Goal: Task Accomplishment & Management: Use online tool/utility

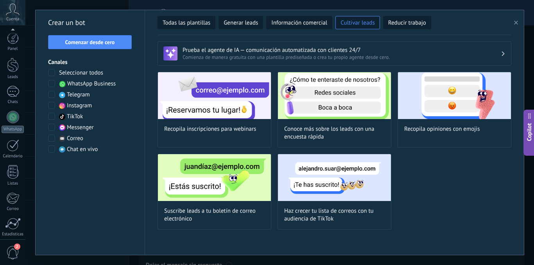
scroll to position [60, 0]
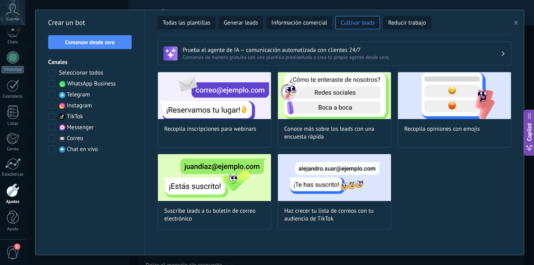
click at [51, 84] on span at bounding box center [51, 83] width 7 height 7
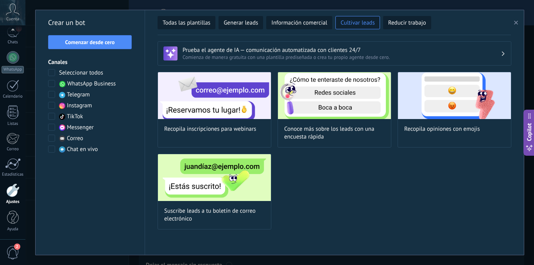
click at [93, 49] on div "Crear un bot Comenzar desde cero Canales Seleccionar todos WhatsApp Business Te…" at bounding box center [90, 132] width 109 height 245
click at [98, 39] on span "Comenzar desde cero" at bounding box center [90, 41] width 50 height 5
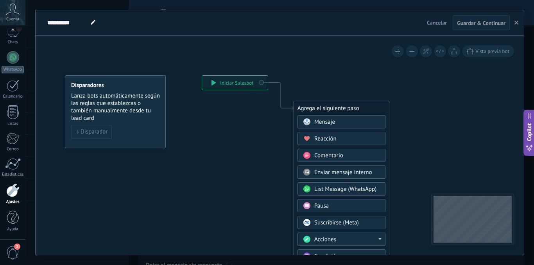
click at [91, 21] on icon at bounding box center [93, 22] width 5 height 5
type input "**********"
click at [92, 48] on icon at bounding box center [268, 217] width 525 height 674
click at [98, 126] on button "Disparador" at bounding box center [91, 132] width 41 height 14
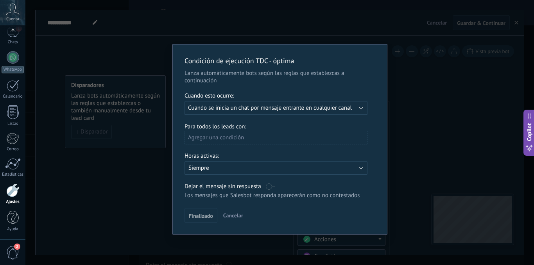
click at [218, 112] on div "Ejecutar: Cuando se inicia un chat por mensaje entrante en cualquier canal" at bounding box center [275, 108] width 183 height 14
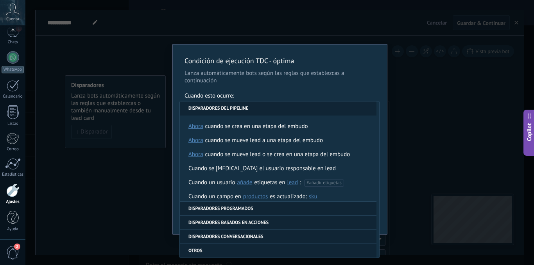
click at [329, 226] on li "Disparadores basados en acciones" at bounding box center [278, 223] width 197 height 14
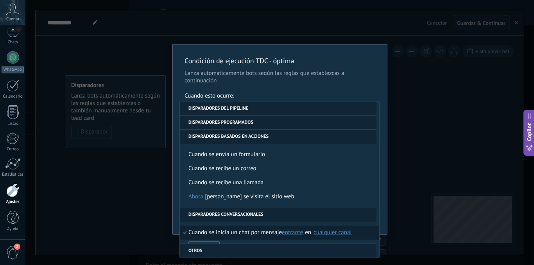
click at [278, 136] on li "Disparadores basados en acciones" at bounding box center [278, 137] width 197 height 14
click at [261, 126] on li "Disparadores programados" at bounding box center [278, 123] width 197 height 14
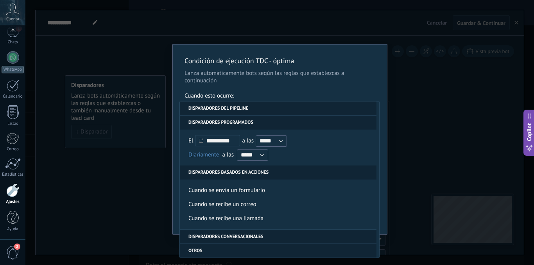
click at [263, 113] on li "Disparadores del pipeline" at bounding box center [278, 109] width 197 height 14
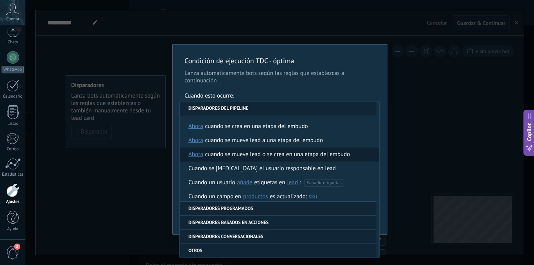
click at [340, 150] on div "Cuando se mueve lead o se crea en una etapa del embudo" at bounding box center [277, 155] width 145 height 14
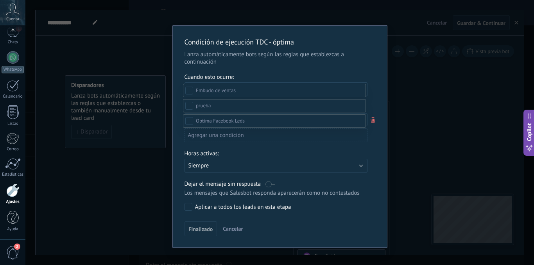
scroll to position [78, 0]
click at [211, 124] on span at bounding box center [220, 121] width 49 height 7
click at [0, 0] on div "Nuevo Prospecto (FB)" at bounding box center [0, 0] width 0 height 0
click at [377, 176] on div at bounding box center [279, 103] width 508 height 265
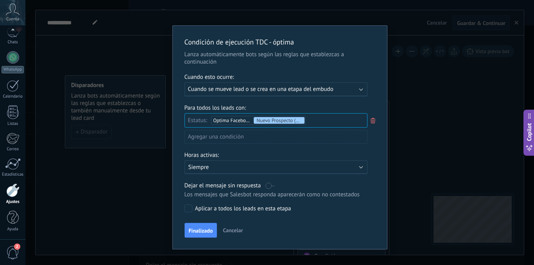
click at [191, 209] on label "Aplicar a todos los leads en esta etapa" at bounding box center [274, 209] width 180 height 8
click at [196, 226] on button "Finalizado" at bounding box center [200, 230] width 33 height 15
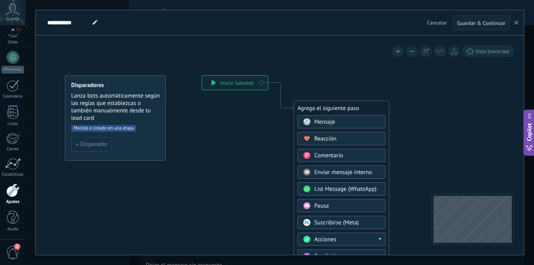
click at [346, 122] on div "Mensaje" at bounding box center [347, 122] width 66 height 8
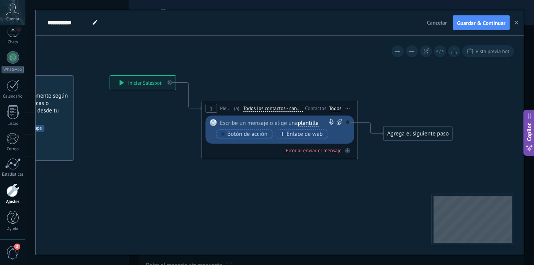
click at [310, 125] on span "plantilla" at bounding box center [308, 123] width 21 height 6
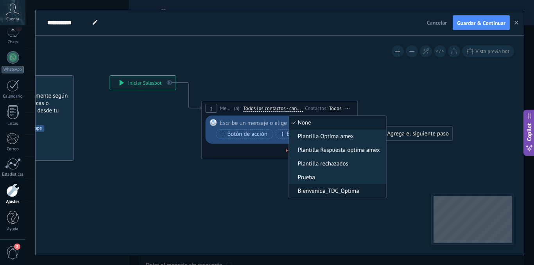
click at [365, 187] on li "Bienvenida_TDC_Optima" at bounding box center [337, 191] width 97 height 14
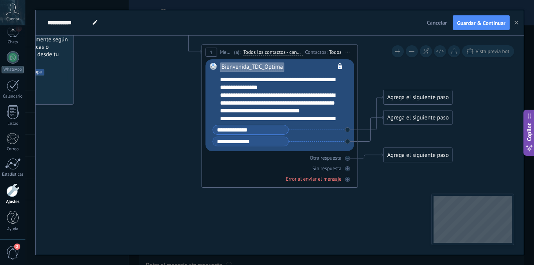
scroll to position [39, 0]
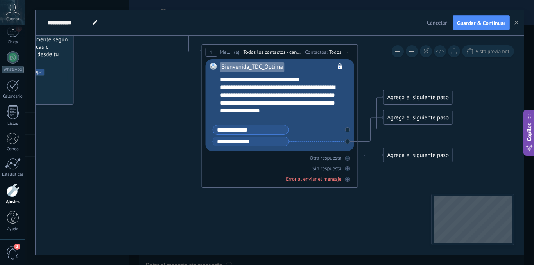
click at [395, 95] on div "Agrega el siguiente paso" at bounding box center [418, 97] width 68 height 13
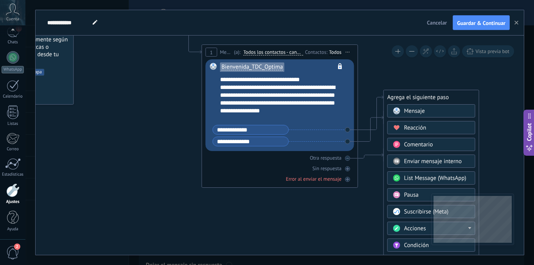
click at [400, 107] on div "Mensaje" at bounding box center [431, 110] width 88 height 13
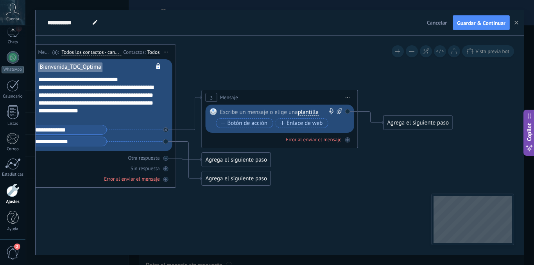
click at [264, 114] on div at bounding box center [278, 112] width 116 height 8
paste div
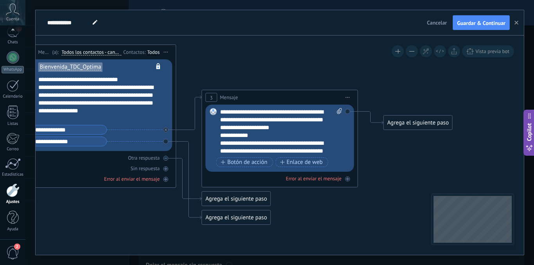
click at [385, 156] on icon at bounding box center [177, 104] width 889 height 560
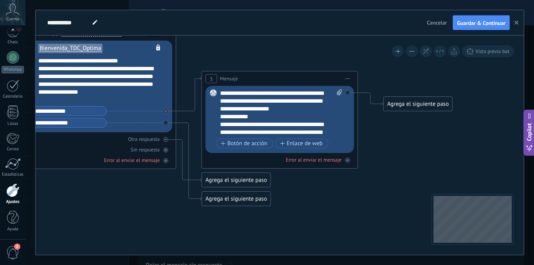
click at [408, 106] on div "Agrega el siguiente paso" at bounding box center [418, 104] width 68 height 13
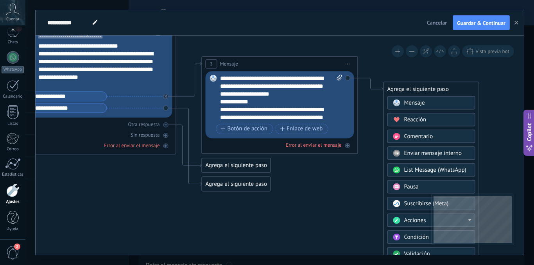
click at [368, 172] on icon at bounding box center [177, 70] width 889 height 560
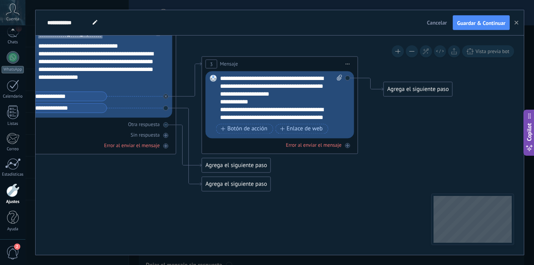
click at [391, 114] on icon at bounding box center [177, 70] width 889 height 560
click at [214, 184] on div "Agrega el siguiente paso" at bounding box center [236, 184] width 68 height 13
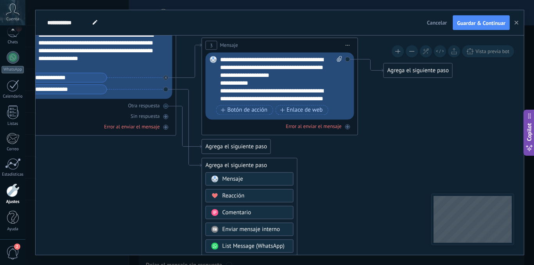
click at [228, 174] on div "Mensaje" at bounding box center [250, 178] width 88 height 13
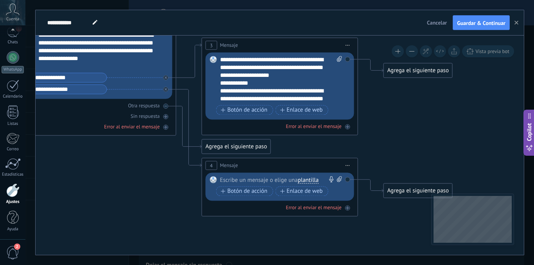
click at [230, 179] on div at bounding box center [278, 180] width 116 height 8
paste div
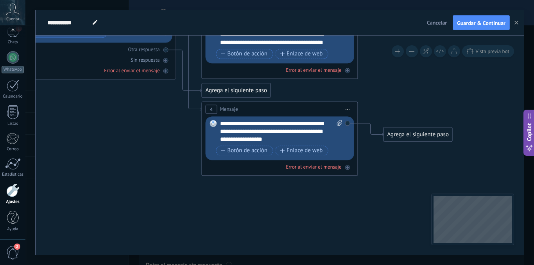
click at [349, 108] on span "Iniciar vista previa aquí Cambiar nombre Duplicar Borrar" at bounding box center [348, 109] width 13 height 11
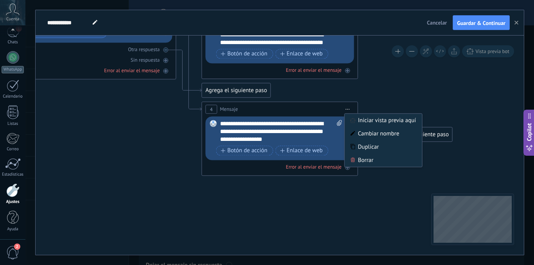
click at [391, 101] on icon at bounding box center [177, 35] width 889 height 640
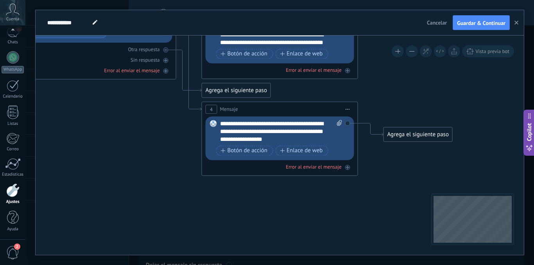
click at [393, 131] on div "Agrega el siguiente paso" at bounding box center [418, 134] width 68 height 13
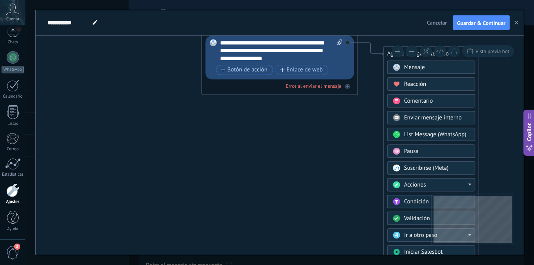
click at [467, 183] on div "Acciones" at bounding box center [437, 185] width 66 height 8
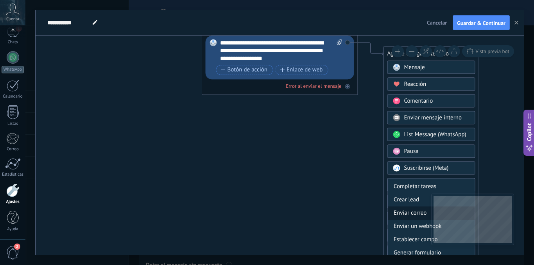
scroll to position [106, 0]
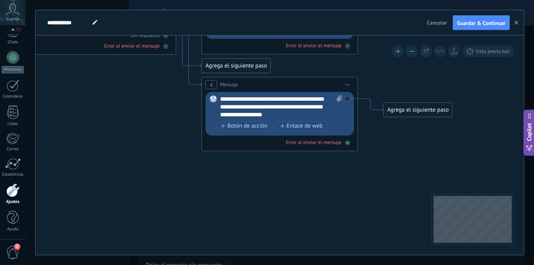
click at [255, 140] on div "Error al enviar el mensaje" at bounding box center [280, 142] width 148 height 7
click at [388, 183] on div "Agrega el siguiente paso" at bounding box center [418, 184] width 68 height 13
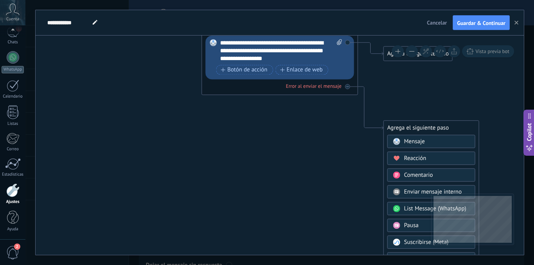
click at [398, 222] on div "Pausa" at bounding box center [431, 225] width 88 height 13
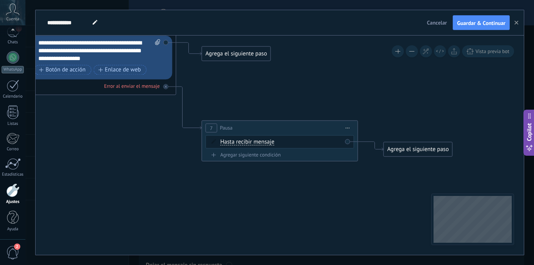
click at [260, 145] on span "Hasta recibir mensaje" at bounding box center [247, 142] width 54 height 6
click at [260, 145] on button "Hasta recibir mensaje" at bounding box center [265, 142] width 98 height 14
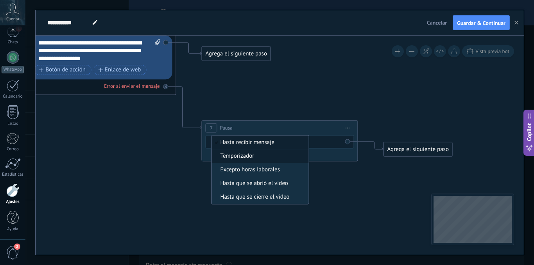
click at [268, 156] on span "Temporizador" at bounding box center [259, 156] width 95 height 8
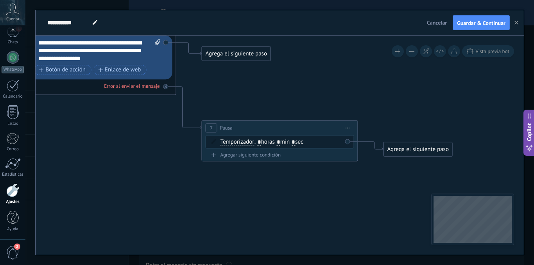
click at [261, 141] on input "*" at bounding box center [260, 143] width 4 height 6
type input "**"
click at [255, 156] on div "Agregar siguiente condición" at bounding box center [280, 155] width 148 height 7
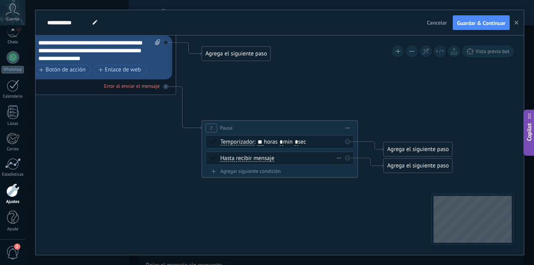
click at [333, 159] on div "Hasta recibir mensaje Hasta recibir mensaje Excepto horas laborales Hasta que s…" at bounding box center [281, 159] width 122 height 8
click at [336, 157] on div "Borrar" at bounding box center [339, 157] width 9 height 11
click at [340, 166] on icon at bounding box center [342, 168] width 5 height 5
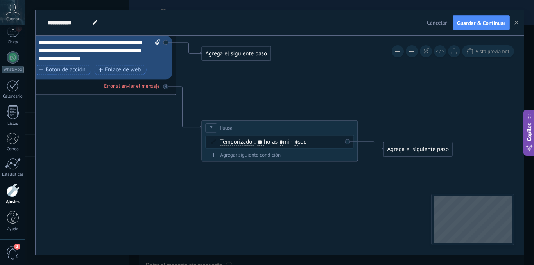
click at [394, 148] on div "Agrega el siguiente paso" at bounding box center [418, 149] width 68 height 13
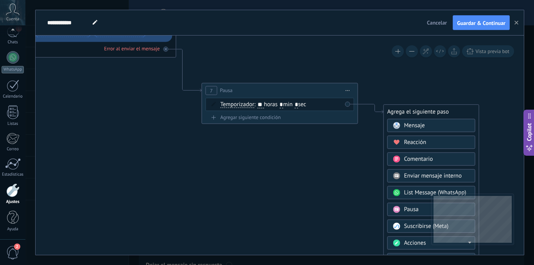
click at [408, 128] on span "Mensaje" at bounding box center [414, 125] width 21 height 7
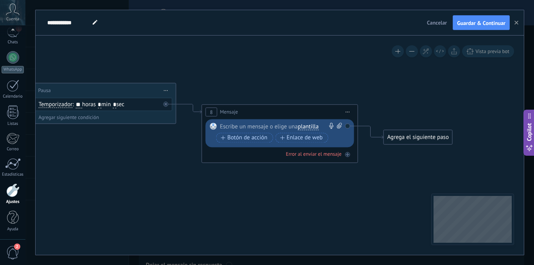
click at [243, 128] on div at bounding box center [278, 127] width 116 height 8
paste div
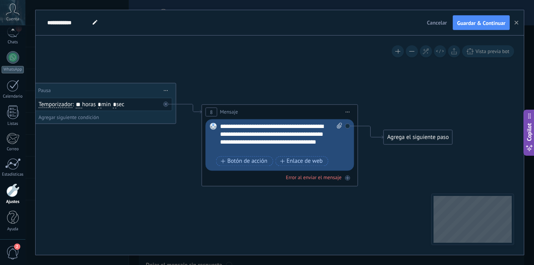
click at [347, 181] on div "Error al enviar el mensaje" at bounding box center [280, 177] width 148 height 7
click at [388, 221] on div "Agrega el siguiente paso" at bounding box center [418, 219] width 68 height 13
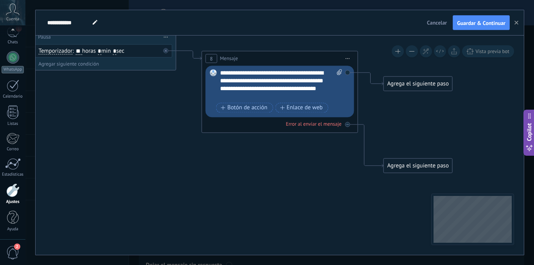
click at [413, 50] on button at bounding box center [412, 51] width 12 height 12
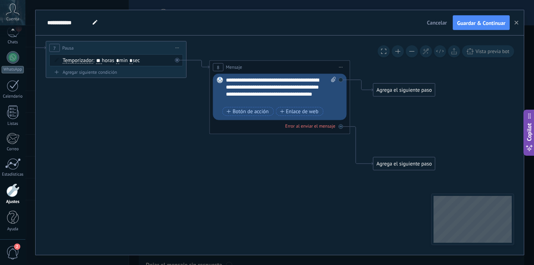
click at [413, 50] on button at bounding box center [412, 51] width 12 height 12
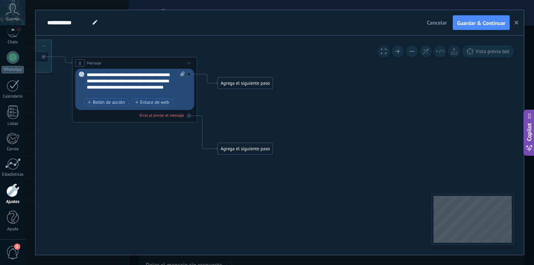
drag, startPoint x: 459, startPoint y: 119, endPoint x: 317, endPoint y: 103, distance: 142.8
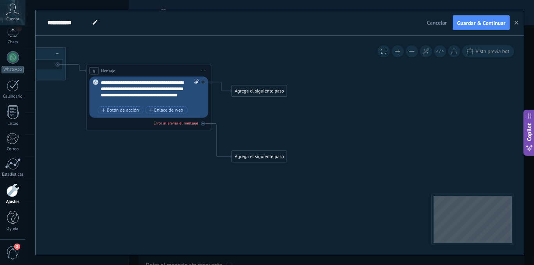
drag, startPoint x: 177, startPoint y: 171, endPoint x: 188, endPoint y: 182, distance: 15.5
click at [240, 90] on div "Agrega el siguiente paso" at bounding box center [259, 91] width 55 height 10
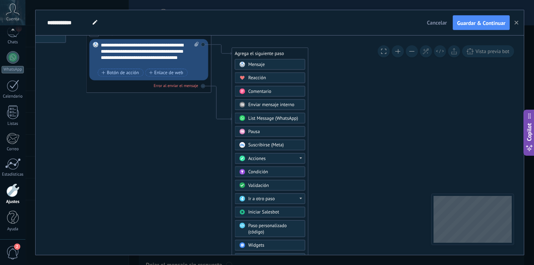
click at [300, 158] on div at bounding box center [300, 158] width 2 height 2
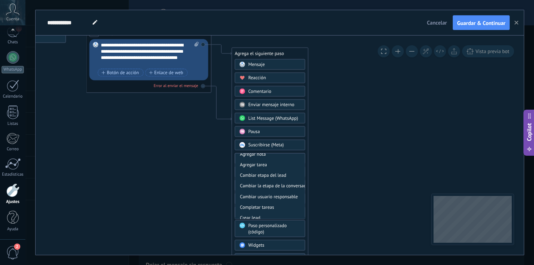
scroll to position [0, 0]
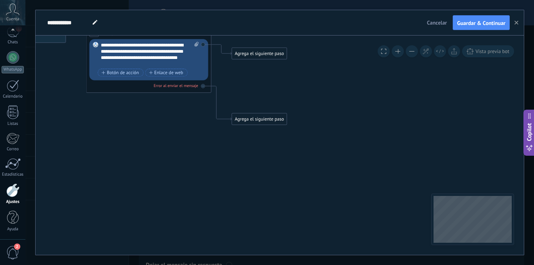
click at [276, 118] on div "Agrega el siguiente paso" at bounding box center [259, 119] width 55 height 10
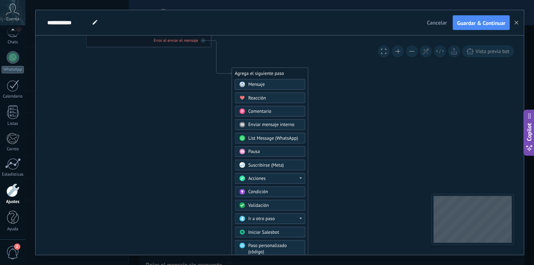
click at [286, 216] on div "Ir a otro paso" at bounding box center [270, 219] width 70 height 11
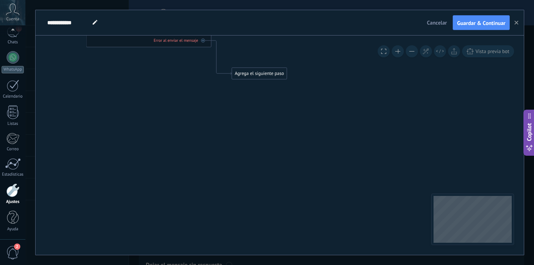
click at [265, 76] on div "Agrega el siguiente paso" at bounding box center [259, 73] width 55 height 10
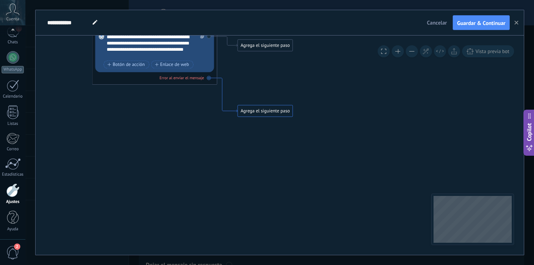
drag, startPoint x: 226, startPoint y: 129, endPoint x: 232, endPoint y: 111, distance: 19.7
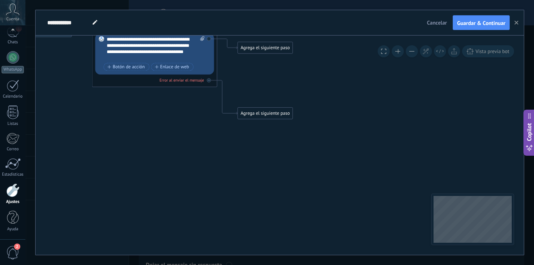
click at [263, 48] on div "Agrega el siguiente paso" at bounding box center [265, 48] width 55 height 10
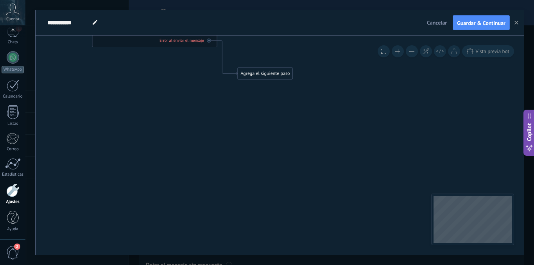
click at [411, 49] on button at bounding box center [412, 51] width 12 height 12
drag, startPoint x: 323, startPoint y: 131, endPoint x: 316, endPoint y: 87, distance: 44.7
click at [271, 77] on div "Agrega el siguiente paso" at bounding box center [260, 74] width 48 height 9
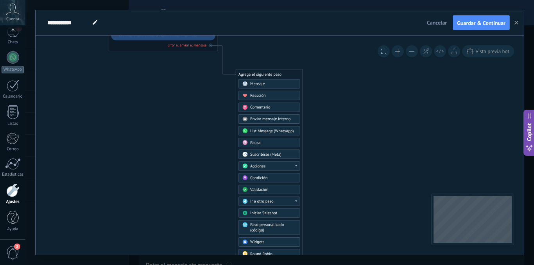
click at [407, 50] on button at bounding box center [412, 51] width 12 height 12
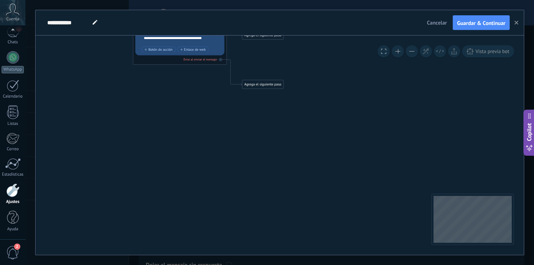
click at [407, 50] on button at bounding box center [412, 51] width 12 height 12
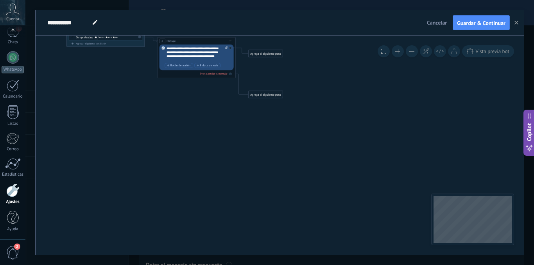
click at [274, 96] on div "Agrega el siguiente paso" at bounding box center [266, 94] width 34 height 7
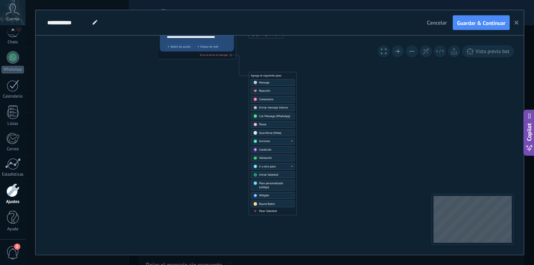
drag, startPoint x: 331, startPoint y: 134, endPoint x: 331, endPoint y: 106, distance: 28.1
drag, startPoint x: 369, startPoint y: 122, endPoint x: 374, endPoint y: 60, distance: 62.0
click at [372, 61] on div "**********" at bounding box center [280, 146] width 488 height 220
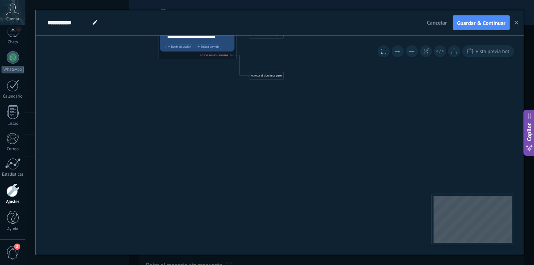
click at [396, 49] on button at bounding box center [398, 51] width 12 height 12
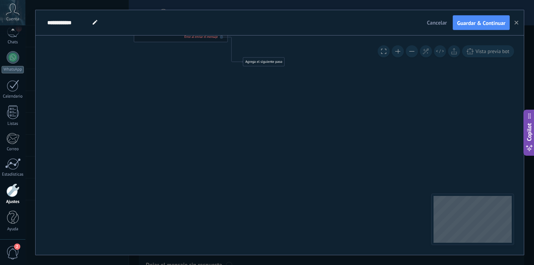
click at [272, 64] on div "Agrega el siguiente paso" at bounding box center [263, 62] width 41 height 8
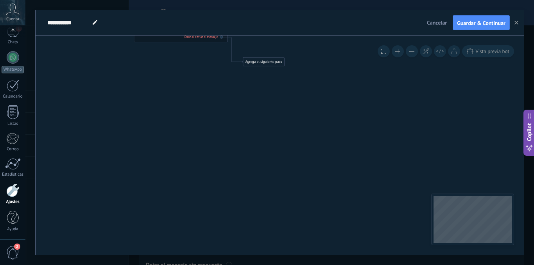
click at [411, 54] on button at bounding box center [412, 51] width 12 height 12
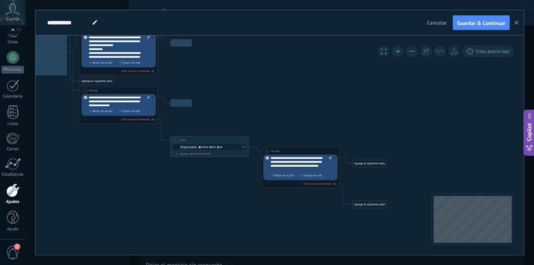
drag, startPoint x: 390, startPoint y: 223, endPoint x: 429, endPoint y: 238, distance: 41.6
click at [445, 250] on icon at bounding box center [158, 99] width 626 height 413
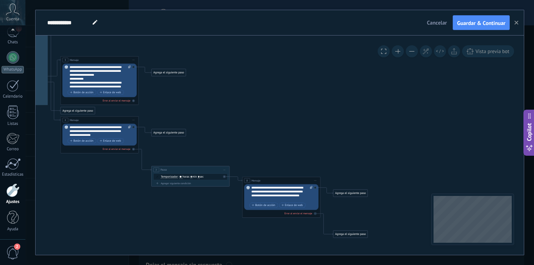
drag, startPoint x: 400, startPoint y: 125, endPoint x: 395, endPoint y: 129, distance: 5.3
click at [385, 147] on icon at bounding box center [139, 129] width 626 height 413
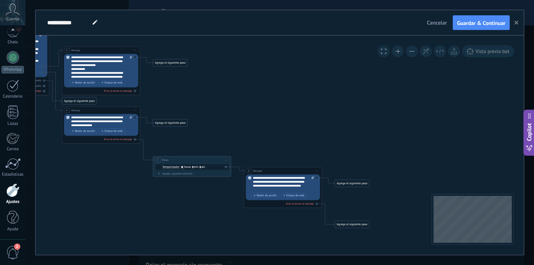
click at [399, 53] on button at bounding box center [398, 51] width 12 height 12
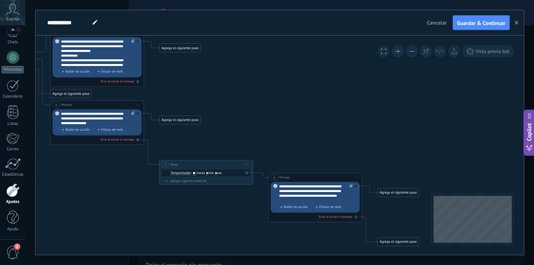
drag, startPoint x: 383, startPoint y: 99, endPoint x: 415, endPoint y: 101, distance: 31.7
click at [415, 101] on icon at bounding box center [144, 116] width 751 height 495
click at [472, 24] on span "Guardar & Continuar" at bounding box center [481, 22] width 48 height 5
click at [527, 130] on span "Copilot" at bounding box center [529, 132] width 8 height 18
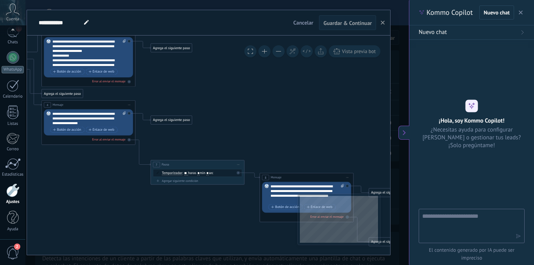
click at [410, 136] on div "¡Hola, soy Kommo Copilot! ¿Necesitas ayuda para configurar Kommo o gestionar tu…" at bounding box center [471, 125] width 125 height 50
click at [400, 133] on button at bounding box center [403, 133] width 11 height 14
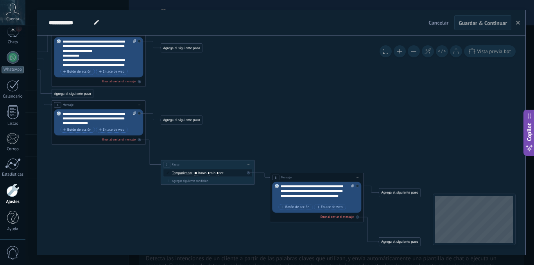
click at [399, 51] on span at bounding box center [399, 51] width 5 height 0
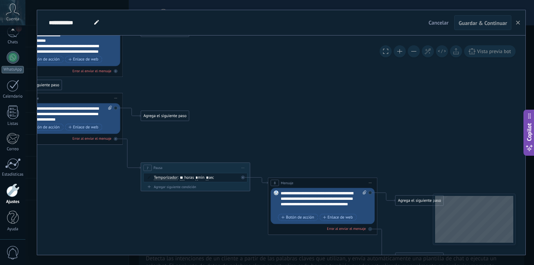
click at [399, 51] on button at bounding box center [400, 51] width 12 height 12
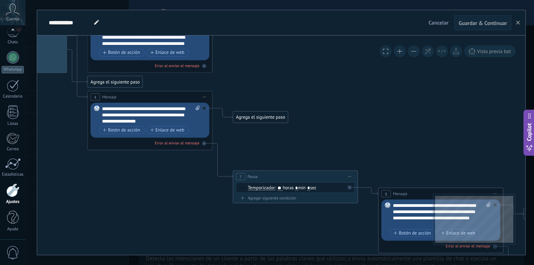
drag, startPoint x: 285, startPoint y: 80, endPoint x: 431, endPoint y: 46, distance: 149.7
click at [408, 87] on icon at bounding box center [213, 112] width 1002 height 660
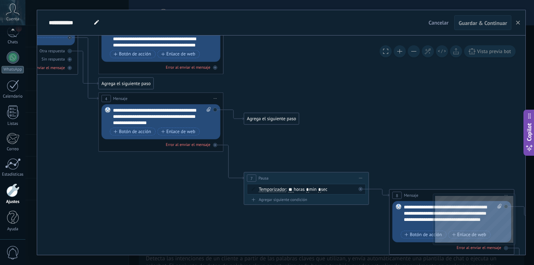
click at [402, 51] on button at bounding box center [400, 51] width 12 height 12
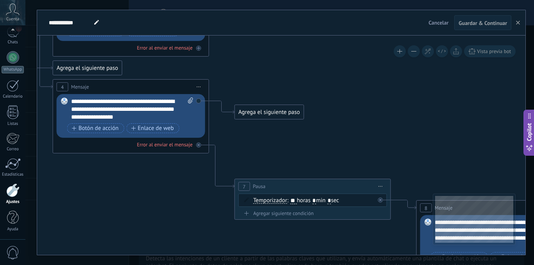
click at [402, 51] on button at bounding box center [400, 51] width 12 height 12
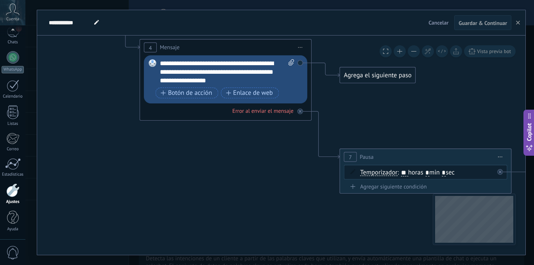
drag, startPoint x: 433, startPoint y: 129, endPoint x: 458, endPoint y: 94, distance: 42.8
click at [458, 94] on icon at bounding box center [312, 68] width 1377 height 908
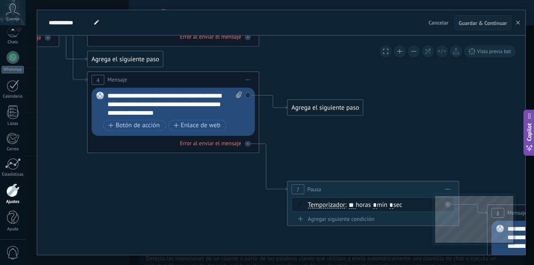
drag, startPoint x: 260, startPoint y: 170, endPoint x: 208, endPoint y: 204, distance: 62.4
click at [208, 204] on icon at bounding box center [259, 100] width 1377 height 908
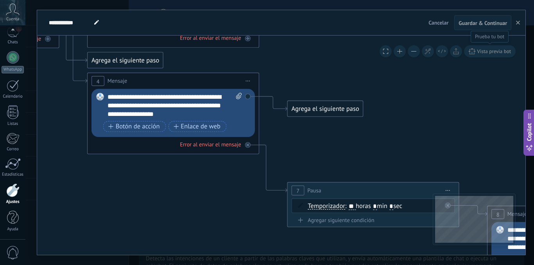
click at [483, 56] on button "Vista previa bot" at bounding box center [490, 51] width 52 height 12
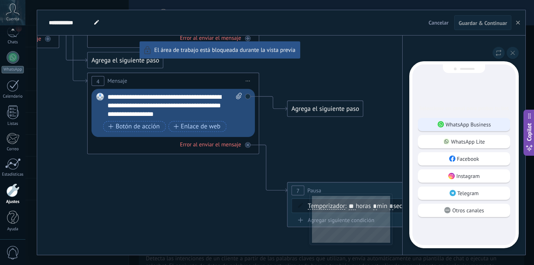
click at [475, 124] on p "WhatsApp Business" at bounding box center [467, 124] width 45 height 7
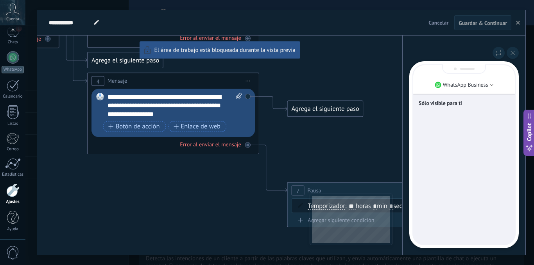
click at [454, 104] on p "Sólo visible para ti" at bounding box center [464, 103] width 91 height 7
click at [459, 131] on div "Sólo visible para ti" at bounding box center [464, 154] width 102 height 179
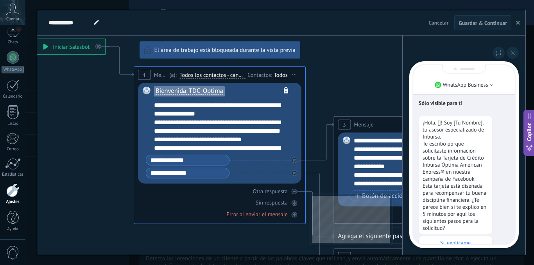
scroll to position [0, 0]
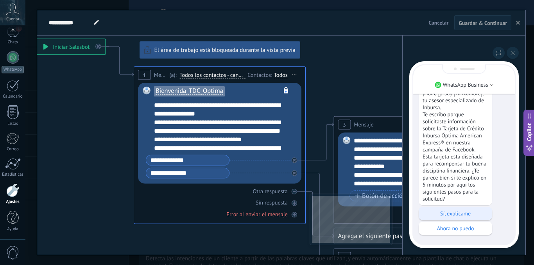
click at [467, 214] on p "Sí, explicame" at bounding box center [455, 213] width 66 height 7
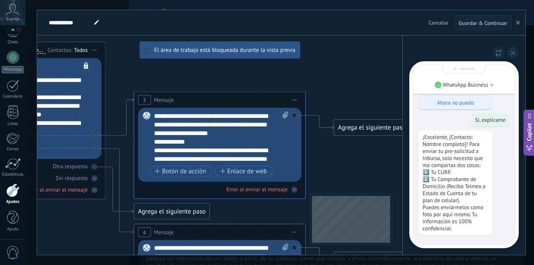
click at [448, 99] on p "Ahora no puedo" at bounding box center [455, 102] width 66 height 7
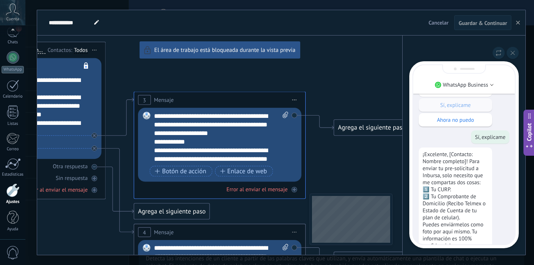
scroll to position [-39, 0]
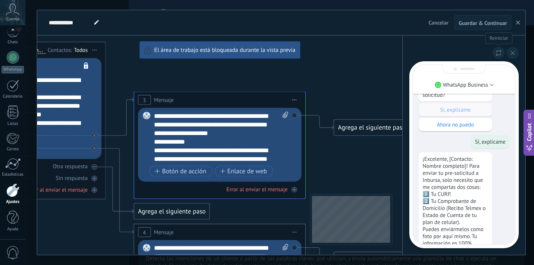
click at [498, 53] on icon at bounding box center [498, 53] width 6 height 7
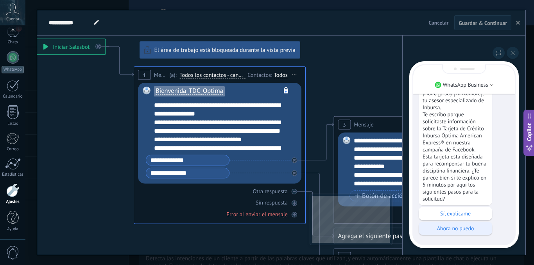
click at [471, 229] on p "Ahora no puedo" at bounding box center [455, 228] width 66 height 7
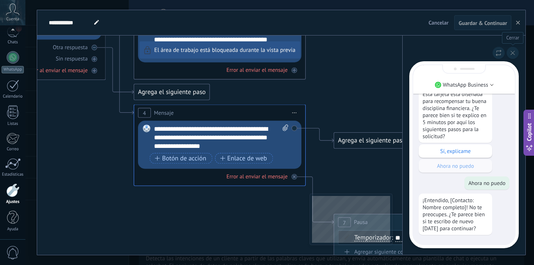
click at [515, 50] on button at bounding box center [512, 53] width 12 height 12
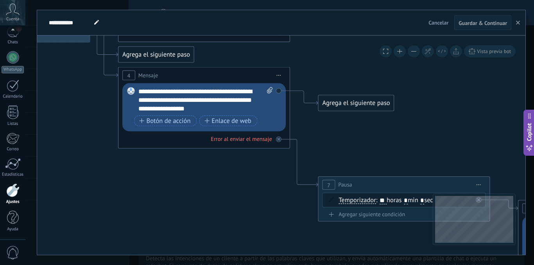
drag, startPoint x: 385, startPoint y: 236, endPoint x: 369, endPoint y: 236, distance: 15.6
click at [369, 236] on icon at bounding box center [290, 96] width 1377 height 908
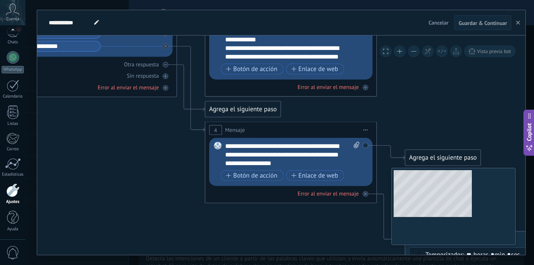
click at [487, 198] on div "**********" at bounding box center [281, 146] width 488 height 220
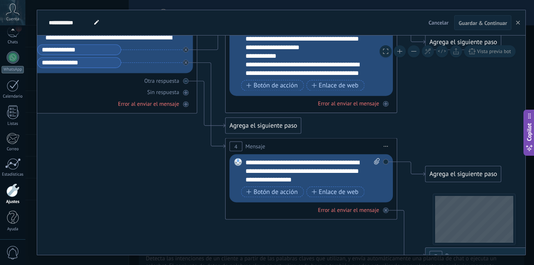
drag, startPoint x: 456, startPoint y: 111, endPoint x: 470, endPoint y: 137, distance: 28.8
click at [470, 137] on icon at bounding box center [397, 167] width 1377 height 908
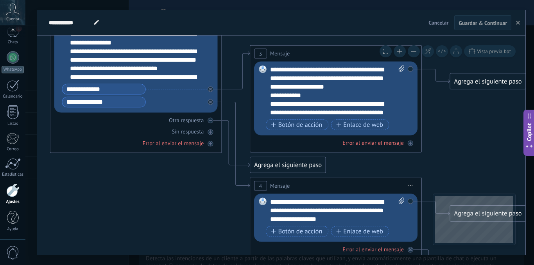
drag, startPoint x: 470, startPoint y: 137, endPoint x: 487, endPoint y: 172, distance: 39.1
click at [492, 172] on icon at bounding box center [422, 207] width 1377 height 908
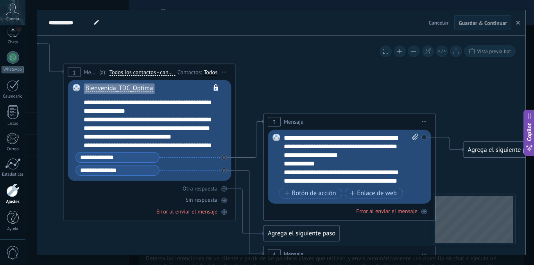
drag, startPoint x: 208, startPoint y: 207, endPoint x: 208, endPoint y: 234, distance: 27.4
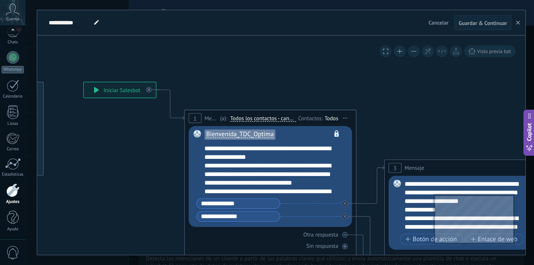
drag, startPoint x: 272, startPoint y: 73, endPoint x: 392, endPoint y: 116, distance: 128.2
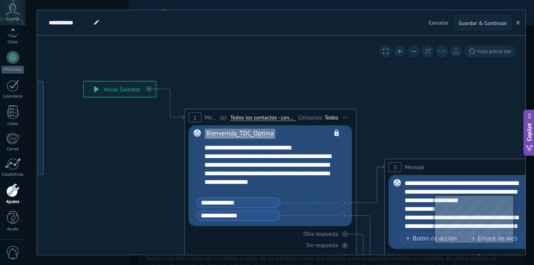
scroll to position [39, 0]
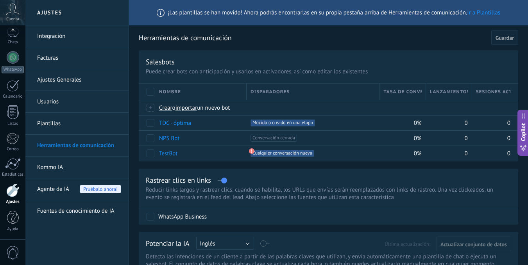
click at [55, 125] on link "Plantillas" at bounding box center [79, 124] width 84 height 22
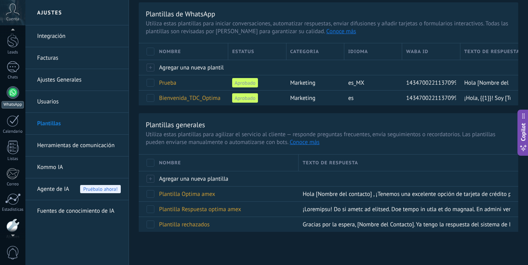
scroll to position [21, 0]
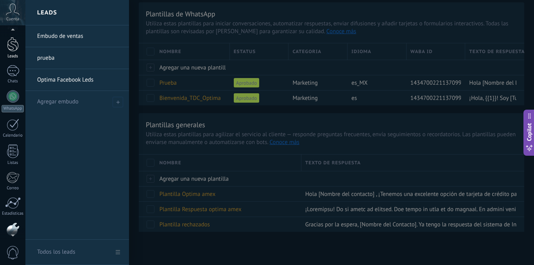
click at [13, 48] on div at bounding box center [13, 44] width 12 height 14
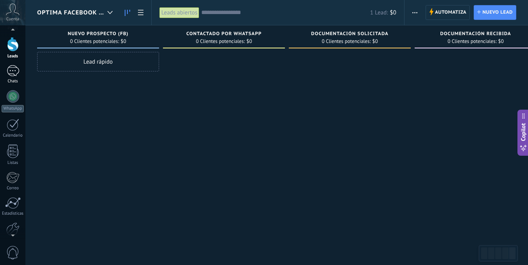
click at [14, 77] on link "Chats" at bounding box center [12, 74] width 25 height 19
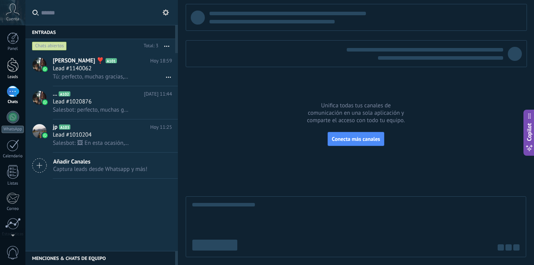
click at [9, 59] on div at bounding box center [13, 65] width 12 height 14
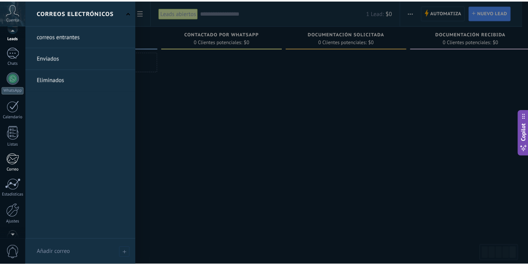
scroll to position [60, 0]
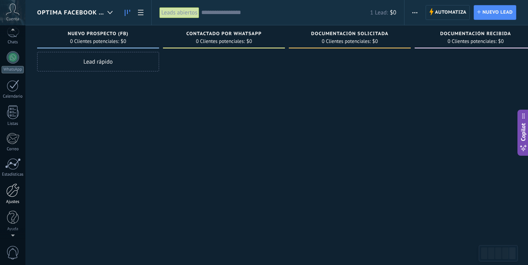
click at [13, 193] on div at bounding box center [12, 191] width 13 height 14
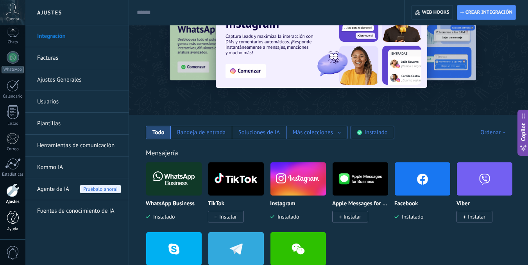
scroll to position [117, 0]
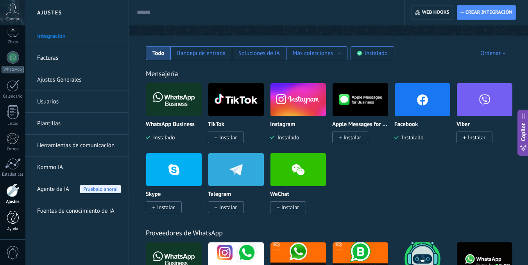
click at [13, 218] on div at bounding box center [13, 218] width 12 height 14
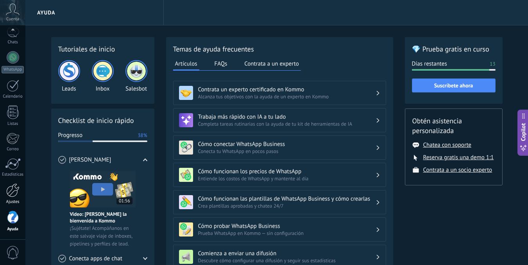
click at [11, 192] on div at bounding box center [12, 191] width 13 height 14
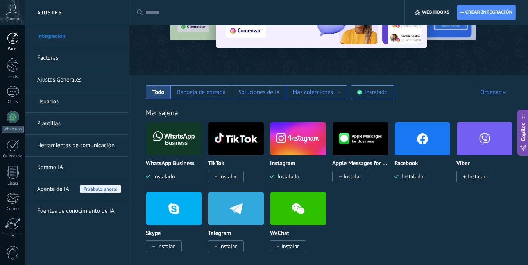
click at [16, 39] on div at bounding box center [13, 38] width 12 height 12
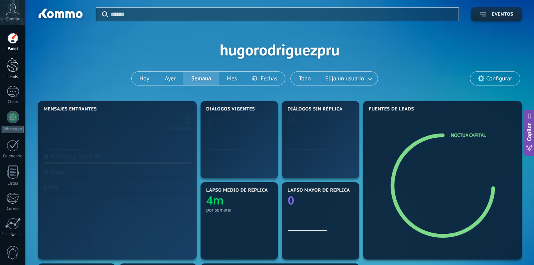
click at [10, 62] on div at bounding box center [13, 65] width 12 height 14
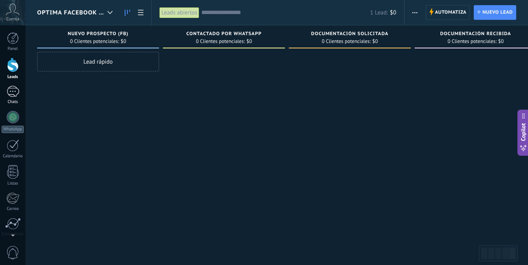
click at [11, 91] on div at bounding box center [13, 91] width 13 height 11
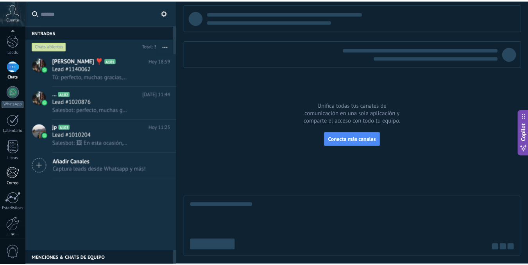
scroll to position [60, 0]
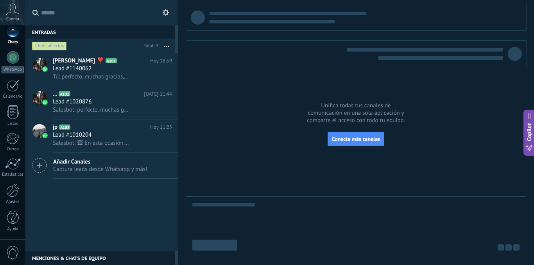
click at [15, 235] on div "Panel Leads Chats WhatsApp Clientes" at bounding box center [12, 106] width 25 height 267
click at [15, 184] on div at bounding box center [12, 191] width 13 height 14
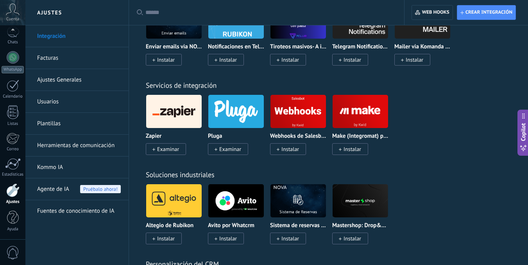
scroll to position [1758, 0]
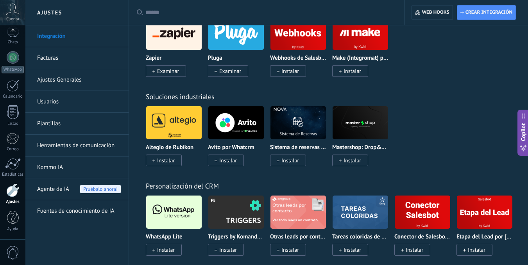
click at [62, 84] on link "Ajustes Generales" at bounding box center [79, 80] width 84 height 22
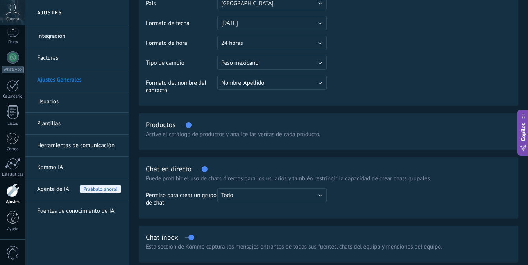
scroll to position [156, 0]
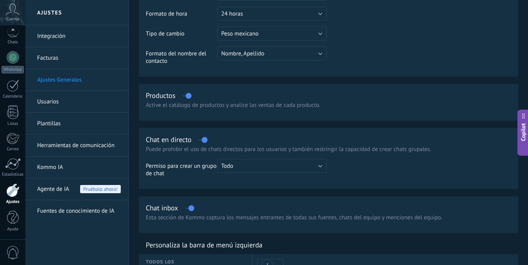
click at [68, 97] on link "Usuarios" at bounding box center [79, 102] width 84 height 22
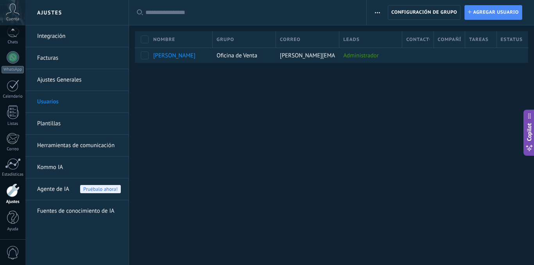
click at [62, 121] on link "Plantillas" at bounding box center [79, 124] width 84 height 22
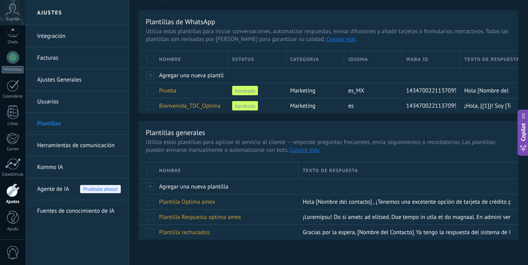
scroll to position [23, 0]
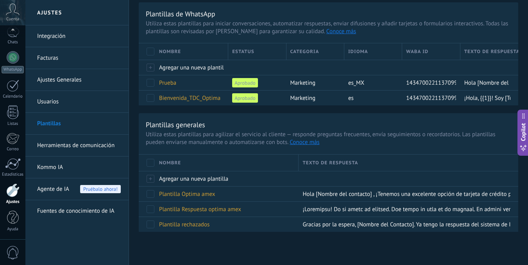
click at [79, 145] on link "Herramientas de comunicación" at bounding box center [79, 146] width 84 height 22
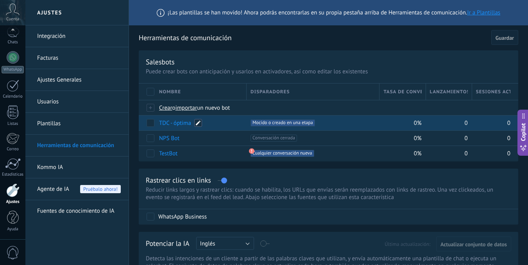
click at [199, 124] on span at bounding box center [198, 123] width 8 height 8
click at [204, 138] on span "Cancelar" at bounding box center [210, 140] width 20 height 7
click at [277, 123] on span "Mocido o creado en una etapa +0" at bounding box center [282, 123] width 64 height 7
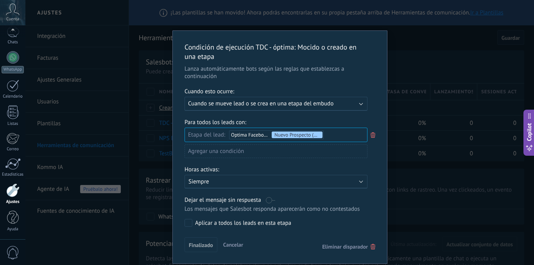
click at [424, 95] on div "Condición de ejecución TDC - óptima : Mocido o creado en una etapa Lanza automá…" at bounding box center [279, 132] width 508 height 265
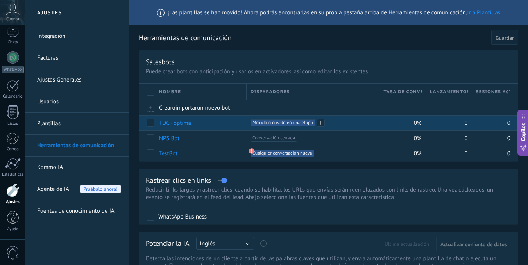
click at [367, 123] on div "+1 Mocido o creado en una etapa +0" at bounding box center [312, 123] width 125 height 7
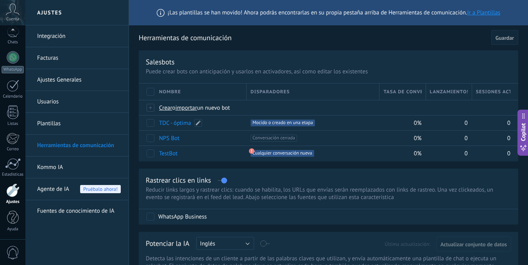
click at [182, 124] on link "TDC - óptima" at bounding box center [175, 123] width 32 height 7
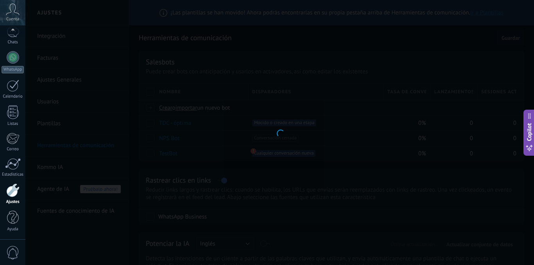
type input "**********"
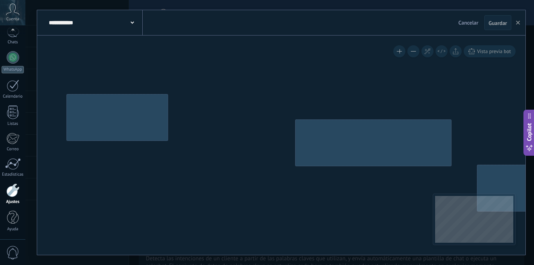
drag, startPoint x: 403, startPoint y: 110, endPoint x: 323, endPoint y: 88, distance: 83.0
click at [329, 85] on div "Vista previa bot" at bounding box center [281, 146] width 488 height 220
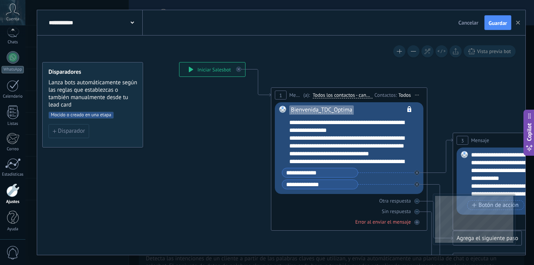
drag, startPoint x: 230, startPoint y: 182, endPoint x: 215, endPoint y: 159, distance: 26.8
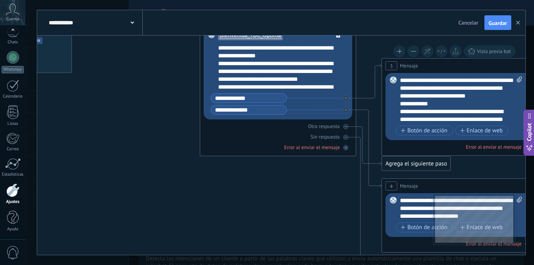
drag, startPoint x: 224, startPoint y: 171, endPoint x: 152, endPoint y: 97, distance: 102.3
click at [152, 97] on icon at bounding box center [504, 184] width 1184 height 785
